Goal: Information Seeking & Learning: Compare options

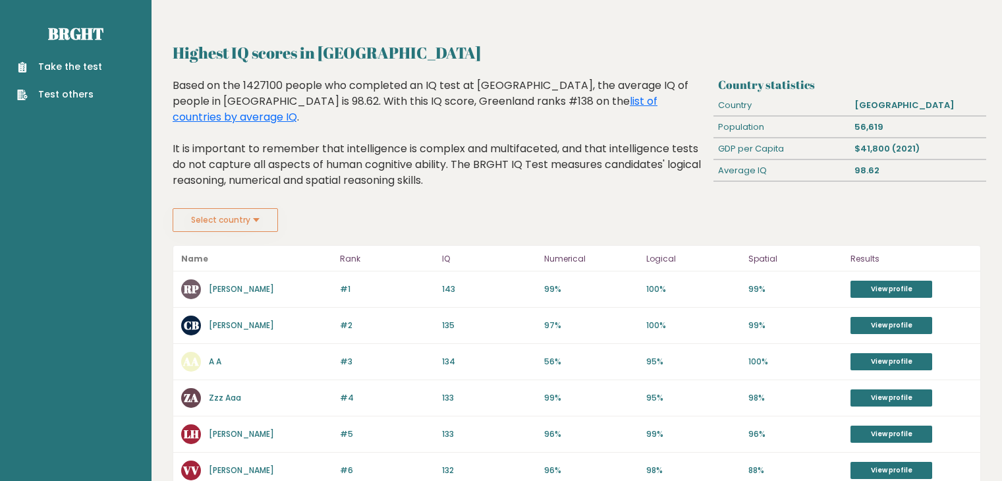
scroll to position [26, 0]
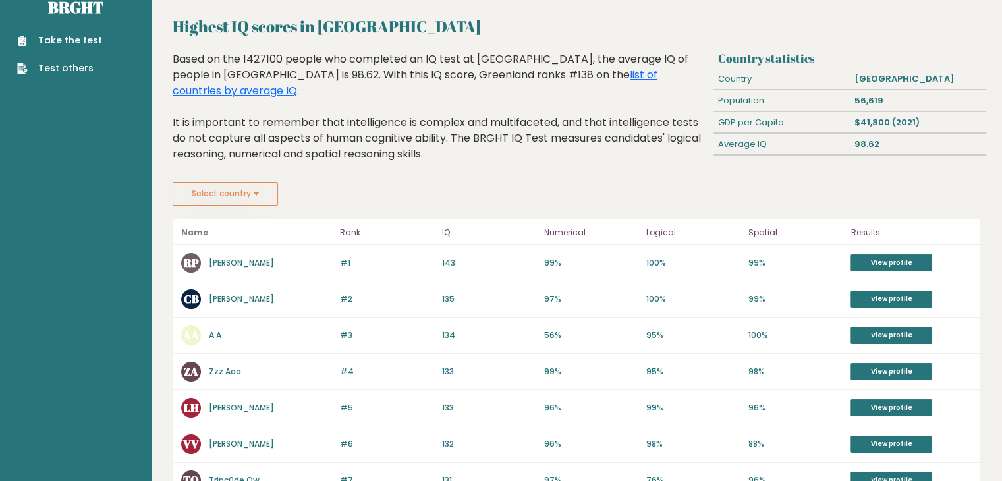
click at [252, 193] on button "Select country" at bounding box center [225, 194] width 105 height 24
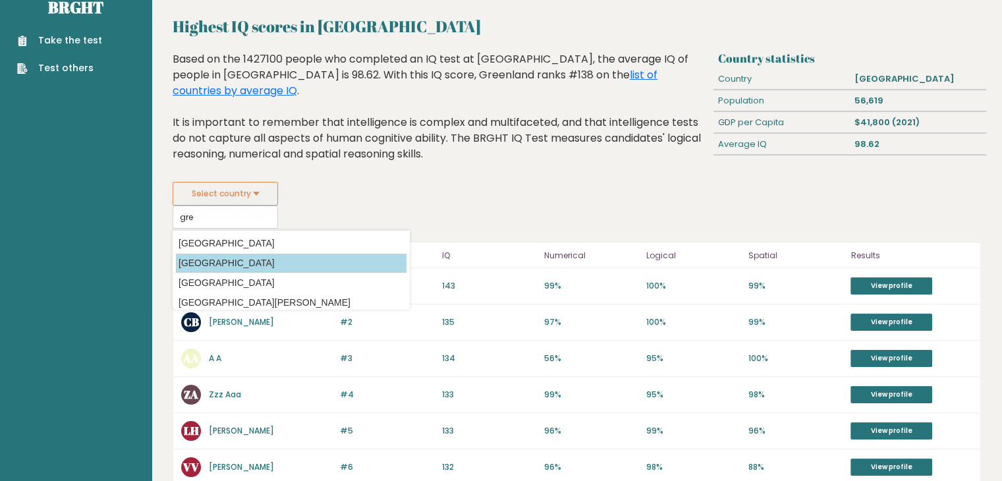
click at [234, 255] on option "[GEOGRAPHIC_DATA]" at bounding box center [291, 263] width 231 height 19
type input "[GEOGRAPHIC_DATA]"
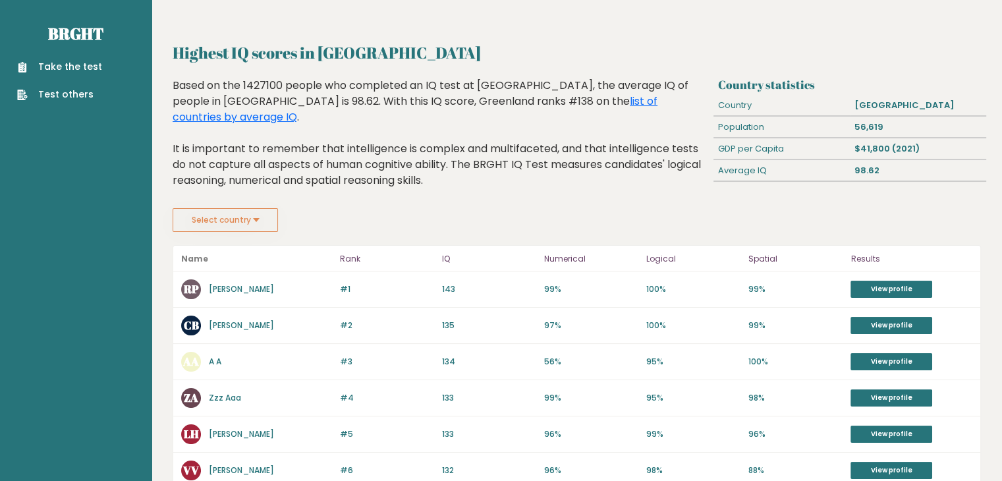
click at [236, 212] on button "Select country" at bounding box center [225, 220] width 105 height 24
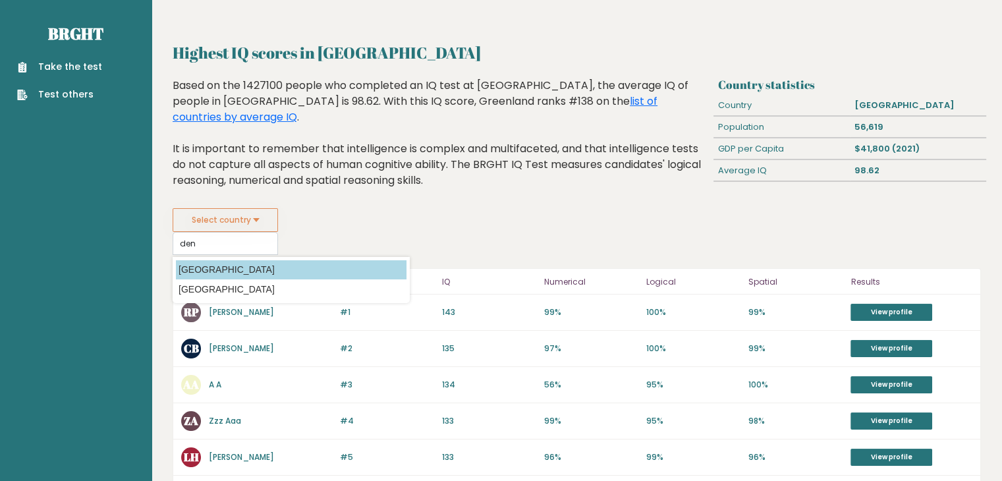
click at [206, 268] on option "[GEOGRAPHIC_DATA]" at bounding box center [291, 269] width 231 height 19
type input "[GEOGRAPHIC_DATA]"
